Goal: Register for event/course

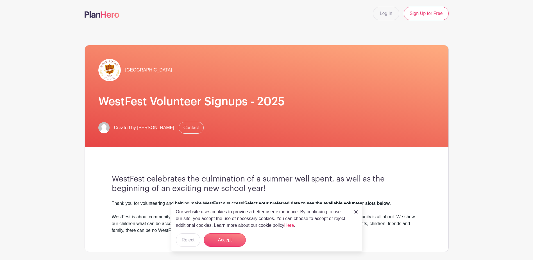
scroll to position [28, 0]
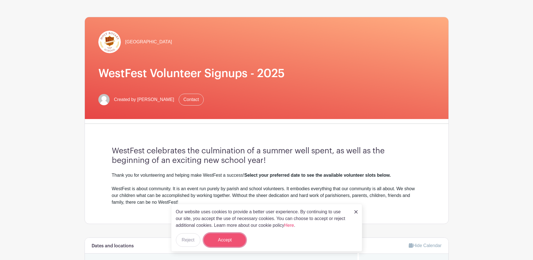
click at [227, 238] on button "Accept" at bounding box center [225, 239] width 42 height 13
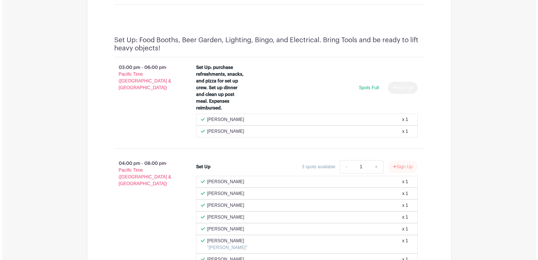
scroll to position [609, 0]
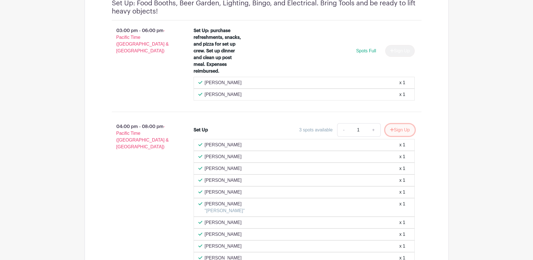
click at [398, 128] on button "Sign Up" at bounding box center [400, 130] width 30 height 12
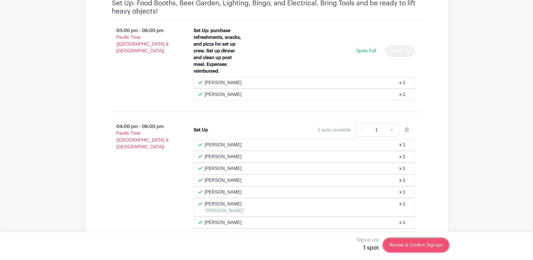
click at [414, 244] on link "Review & Confirm Signups" at bounding box center [415, 244] width 65 height 13
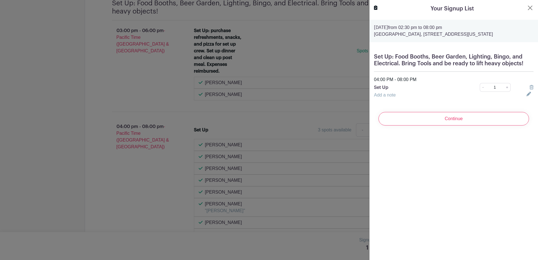
click at [379, 95] on link "Add a note" at bounding box center [385, 95] width 22 height 5
click at [392, 98] on input "text" at bounding box center [447, 98] width 146 height 13
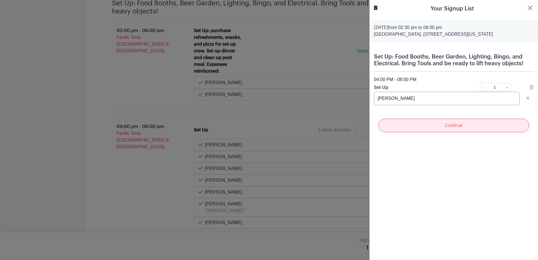
type input "[PERSON_NAME]"
click at [461, 126] on input "Continue" at bounding box center [453, 125] width 150 height 13
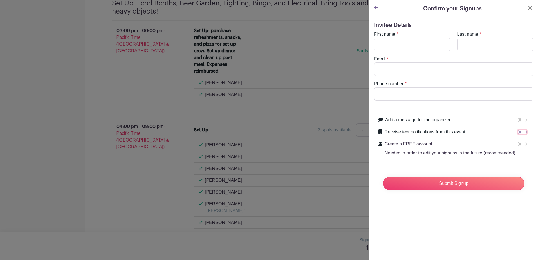
click at [520, 132] on input "Receive text notifications from this event." at bounding box center [521, 132] width 9 height 4
checkbox input "true"
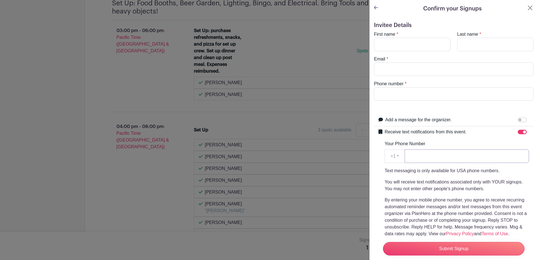
click at [433, 159] on input "Your Phone Number" at bounding box center [466, 155] width 124 height 13
type input "2062719199"
click at [446, 243] on input "Submit Signup" at bounding box center [453, 248] width 141 height 13
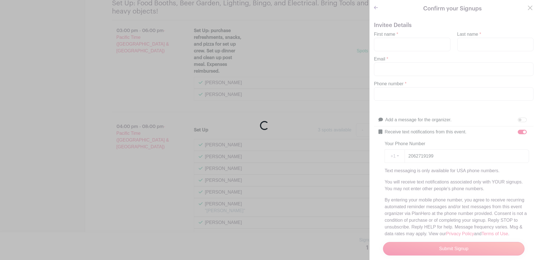
click at [398, 40] on div "Loading..." at bounding box center [269, 130] width 538 height 260
click at [401, 48] on div "Loading..." at bounding box center [269, 130] width 538 height 260
click at [403, 44] on div "Loading..." at bounding box center [269, 130] width 538 height 260
click at [381, 45] on div "Loading..." at bounding box center [269, 130] width 538 height 260
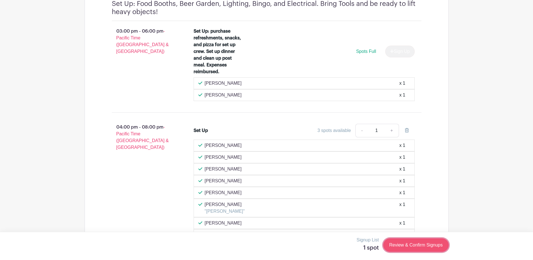
click at [416, 244] on link "Review & Confirm Signups" at bounding box center [415, 244] width 65 height 13
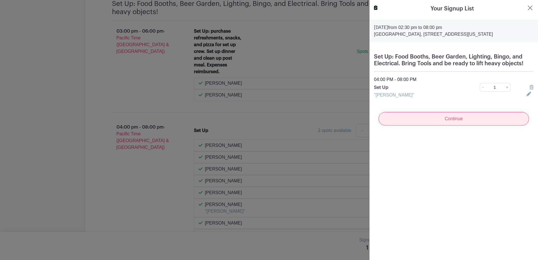
click at [459, 118] on input "Continue" at bounding box center [453, 118] width 150 height 13
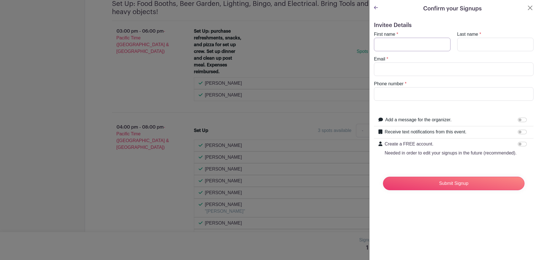
click at [409, 44] on input "First name" at bounding box center [412, 44] width 76 height 13
type input "[PERSON_NAME]"
type input "Nartker"
type input "MINDYCOREY09@GMAIL.COM"
type input "2069301103"
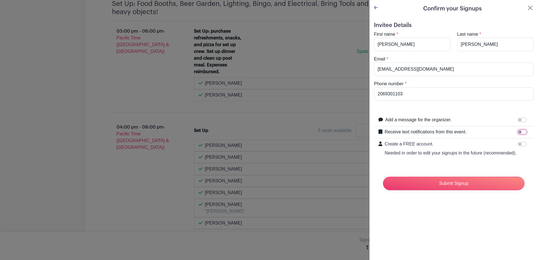
click at [520, 132] on input "Receive text notifications from this event." at bounding box center [521, 132] width 9 height 4
checkbox input "true"
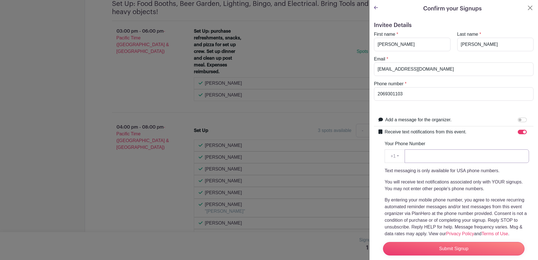
click at [435, 155] on input "Your Phone Number" at bounding box center [466, 155] width 124 height 13
type input "2062719199"
click at [472, 135] on div "Receive text notifications from this event." at bounding box center [456, 131] width 144 height 7
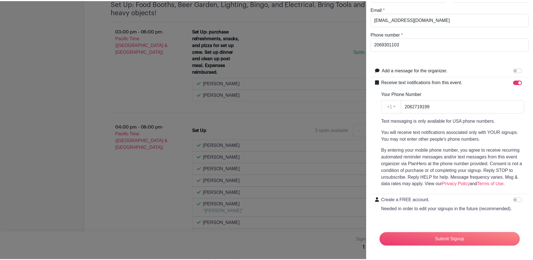
scroll to position [60, 0]
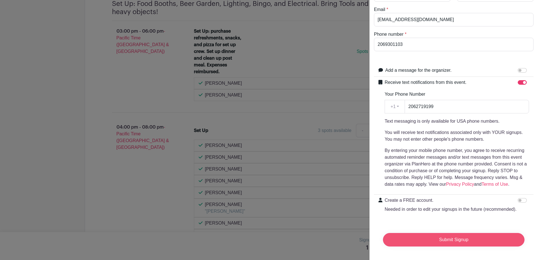
click at [449, 233] on input "Submit Signup" at bounding box center [453, 239] width 141 height 13
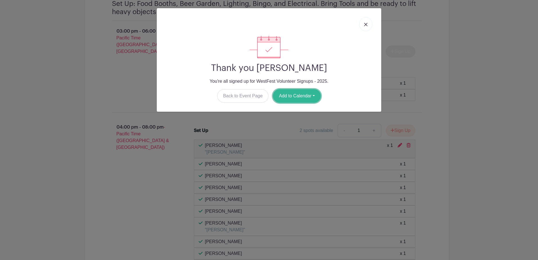
click at [287, 96] on button "Add to Calendar" at bounding box center [297, 95] width 48 height 13
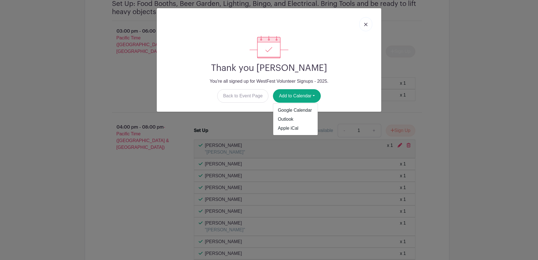
click at [437, 124] on div "Thank you Dale Nartker You're all signed up for WestFest Volunteer Signups - 20…" at bounding box center [269, 130] width 538 height 260
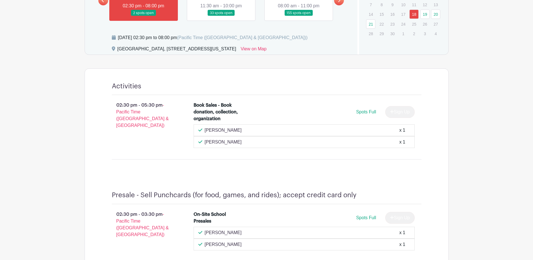
scroll to position [238, 0]
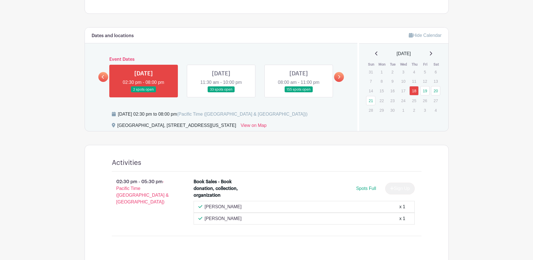
click at [221, 93] on link at bounding box center [221, 93] width 0 height 0
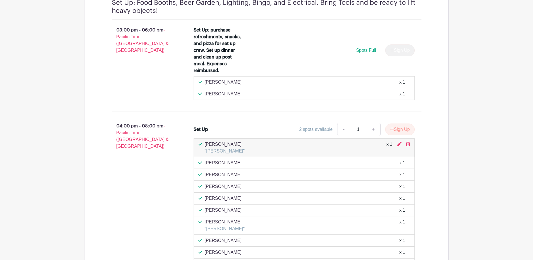
scroll to position [660, 0]
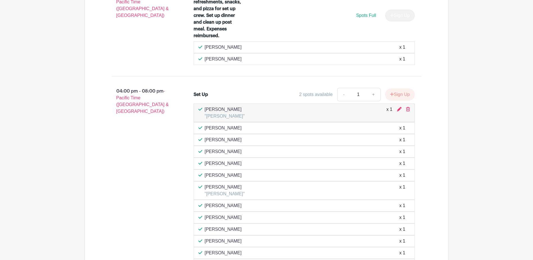
scroll to position [692, 0]
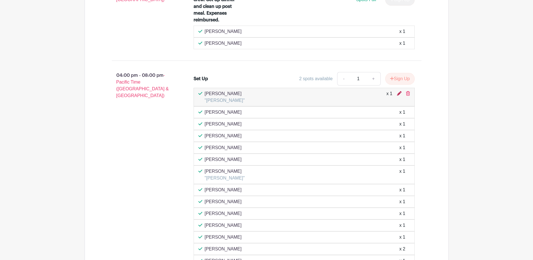
click at [398, 93] on icon at bounding box center [399, 93] width 4 height 4
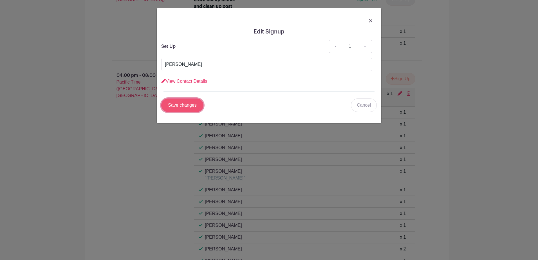
click at [180, 103] on input "Save changes" at bounding box center [182, 104] width 42 height 13
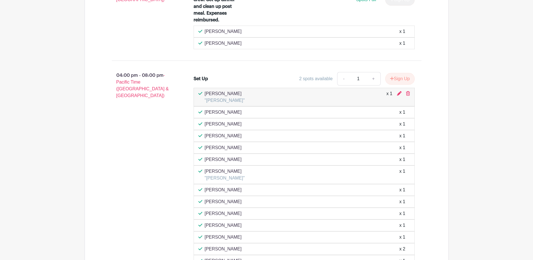
click at [148, 127] on div "04:00 pm - 08:00 pm - Pacific Time (US & Canada)" at bounding box center [144, 244] width 82 height 348
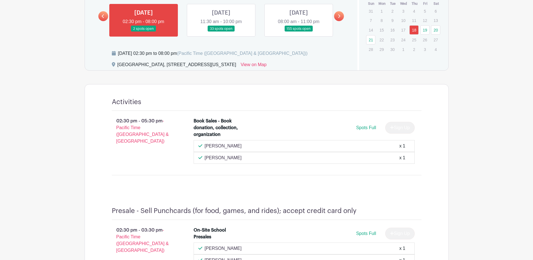
scroll to position [130, 0]
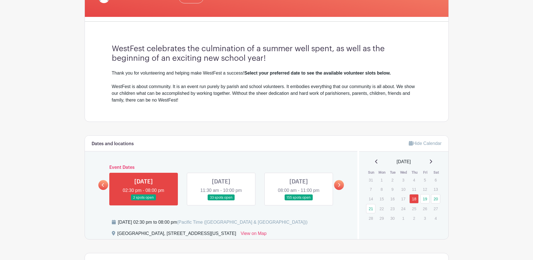
click at [221, 200] on link at bounding box center [221, 200] width 0 height 0
click at [425, 197] on link "19" at bounding box center [425, 198] width 9 height 9
click at [338, 183] on icon at bounding box center [339, 185] width 3 height 4
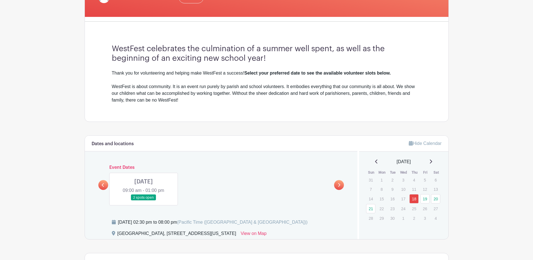
click at [144, 200] on link at bounding box center [144, 200] width 0 height 0
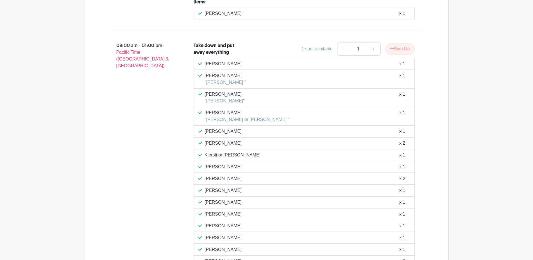
scroll to position [524, 0]
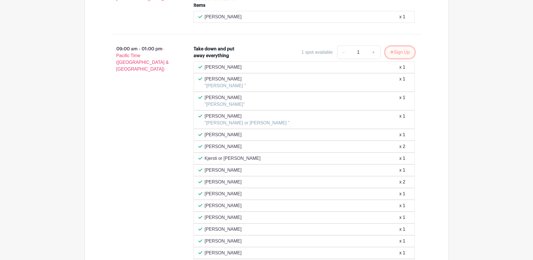
click at [401, 50] on button "Sign Up" at bounding box center [400, 52] width 30 height 12
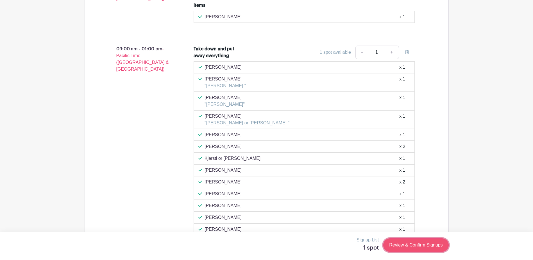
click at [405, 241] on link "Review & Confirm Signups" at bounding box center [415, 244] width 65 height 13
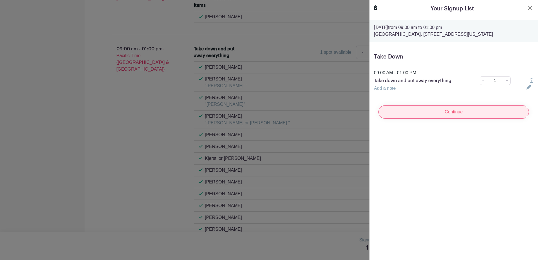
click at [423, 111] on input "Continue" at bounding box center [453, 111] width 150 height 13
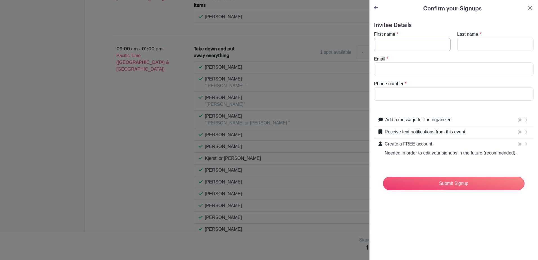
click at [385, 42] on input "First name" at bounding box center [412, 44] width 76 height 13
type input "[PERSON_NAME]"
type input "Nartker"
type input "MINDYCOREY09@GMAIL.COM"
type input "2069301103"
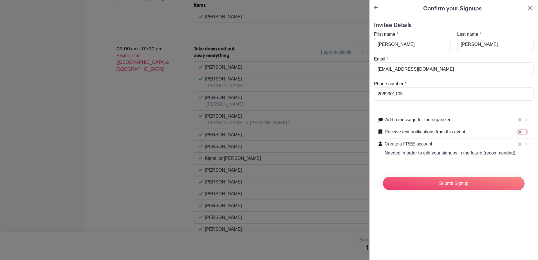
click at [519, 131] on input "Receive text notifications from this event." at bounding box center [521, 132] width 9 height 4
checkbox input "true"
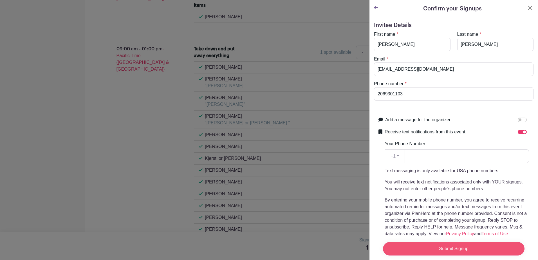
click at [463, 243] on input "Submit Signup" at bounding box center [453, 248] width 141 height 13
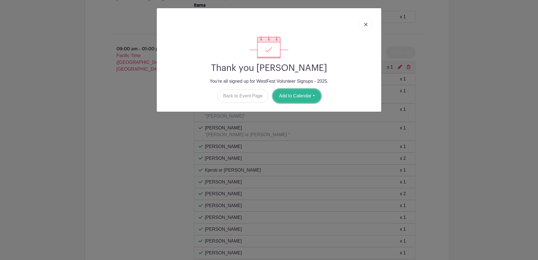
click at [283, 94] on button "Add to Calendar" at bounding box center [297, 95] width 48 height 13
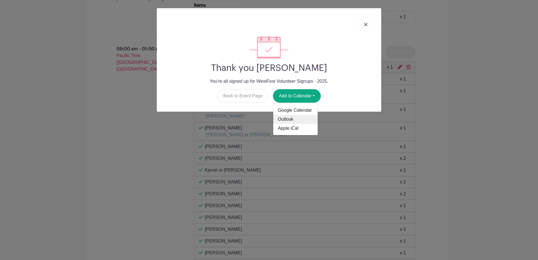
click at [277, 117] on link "Outlook" at bounding box center [295, 119] width 44 height 9
click at [367, 22] on link at bounding box center [365, 24] width 13 height 14
